Goal: Information Seeking & Learning: Learn about a topic

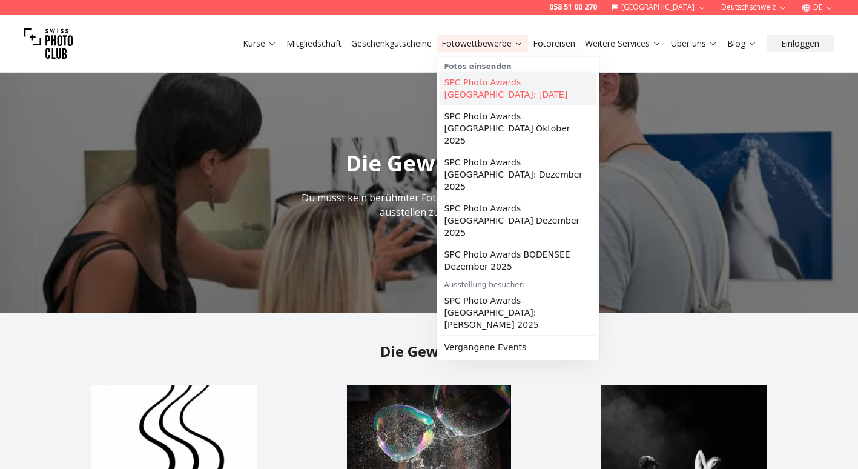
click at [509, 93] on link "SPC Photo Awards [GEOGRAPHIC_DATA]: [DATE]" at bounding box center [519, 88] width 158 height 34
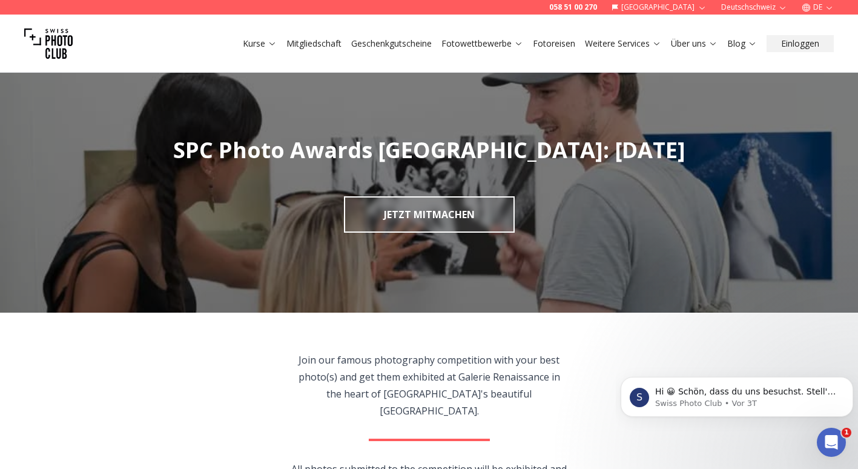
click at [476, 44] on link "Fotowettbewerbe" at bounding box center [483, 44] width 82 height 12
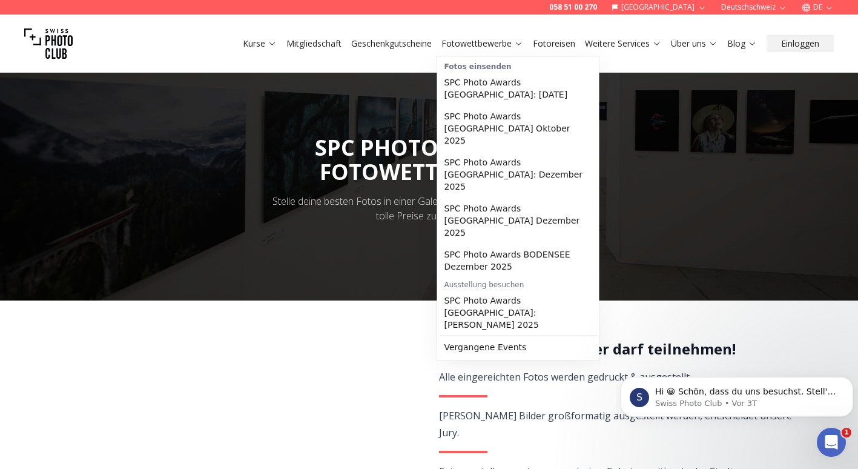
click at [476, 44] on link "Fotowettbewerbe" at bounding box center [483, 44] width 82 height 12
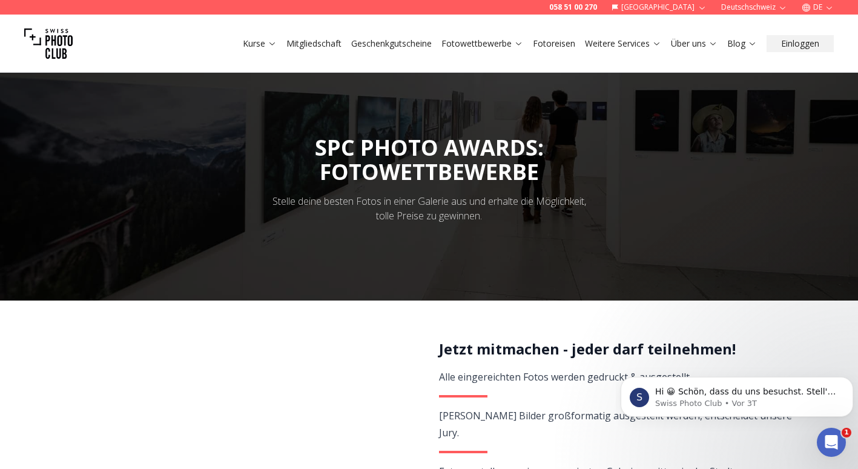
click at [517, 40] on icon at bounding box center [518, 43] width 9 height 9
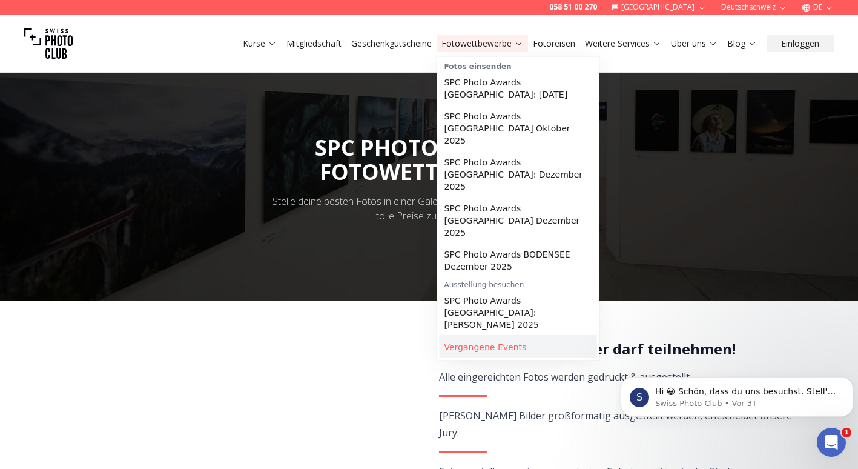
click at [503, 336] on link "Vergangene Events" at bounding box center [519, 347] width 158 height 22
